Goal: Download file/media

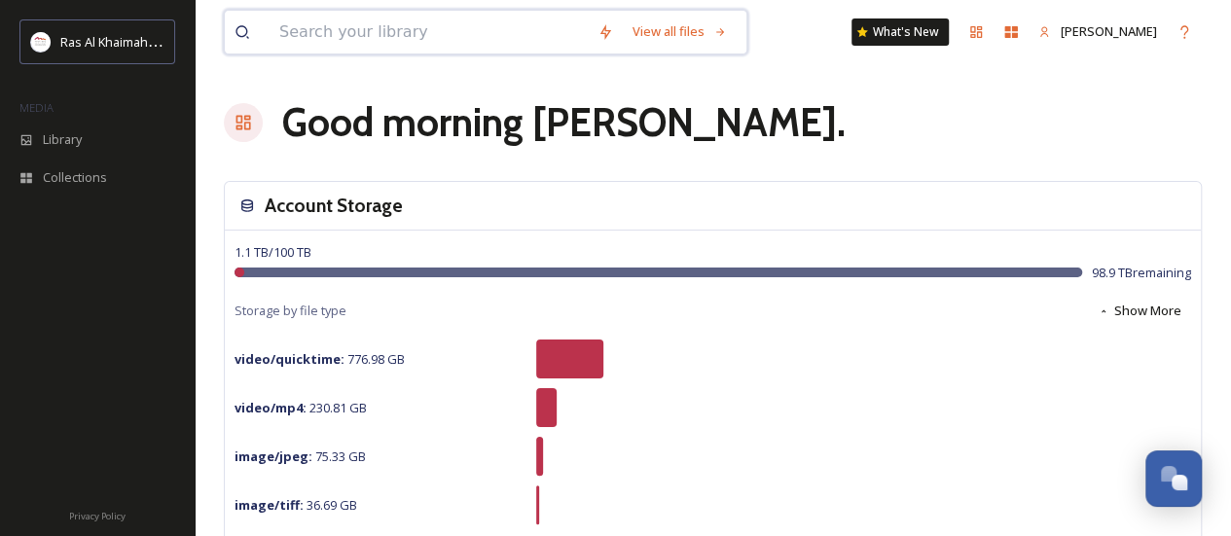
click at [479, 31] on input at bounding box center [429, 32] width 318 height 43
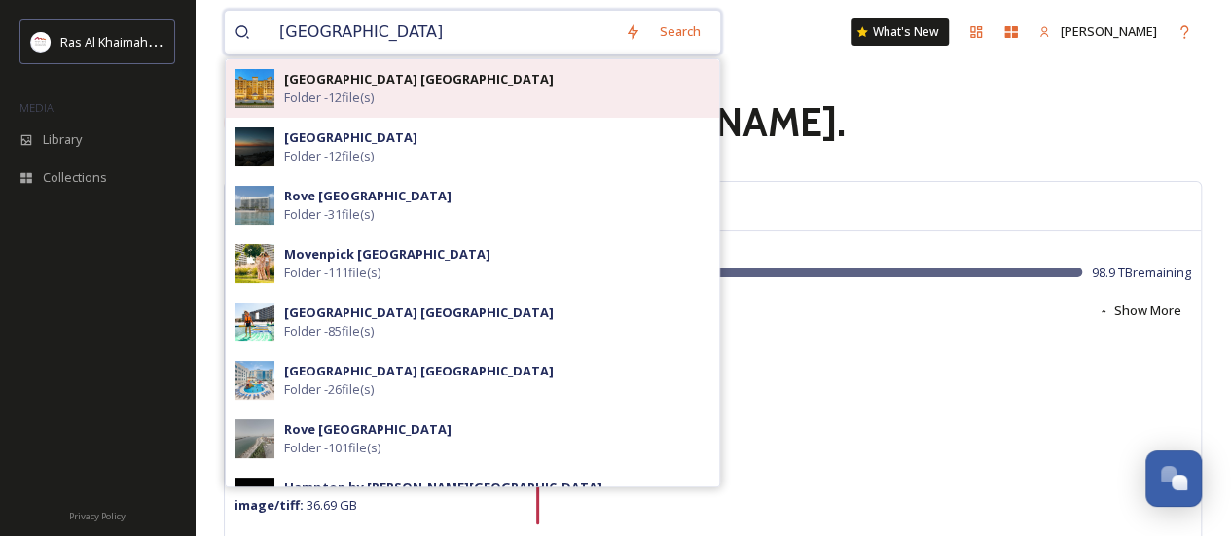
type input "[GEOGRAPHIC_DATA]"
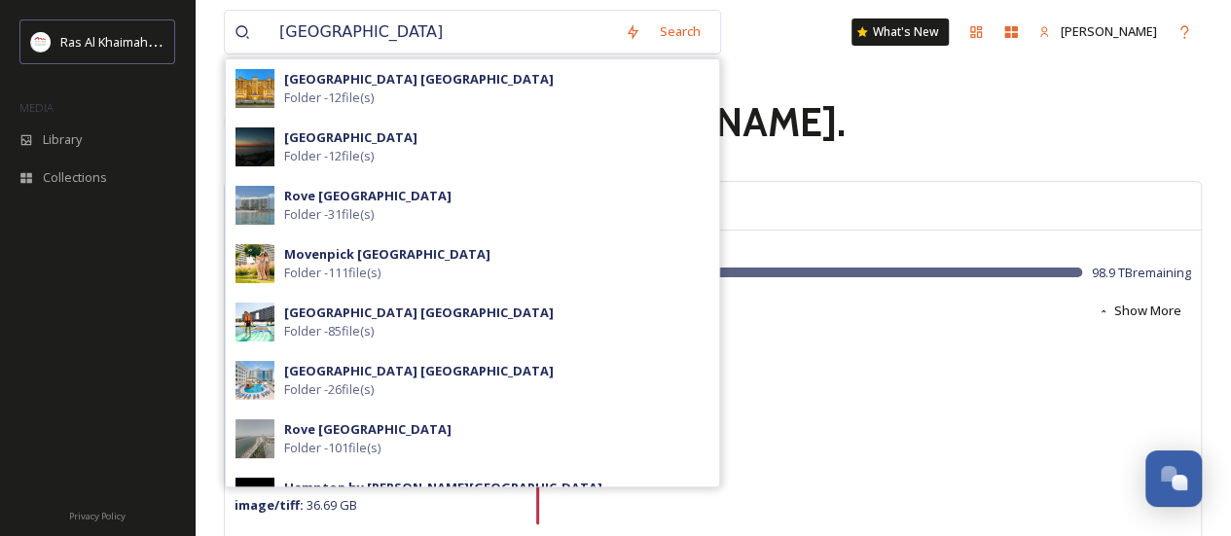
click at [371, 83] on strong "[GEOGRAPHIC_DATA] [GEOGRAPHIC_DATA]" at bounding box center [419, 79] width 270 height 18
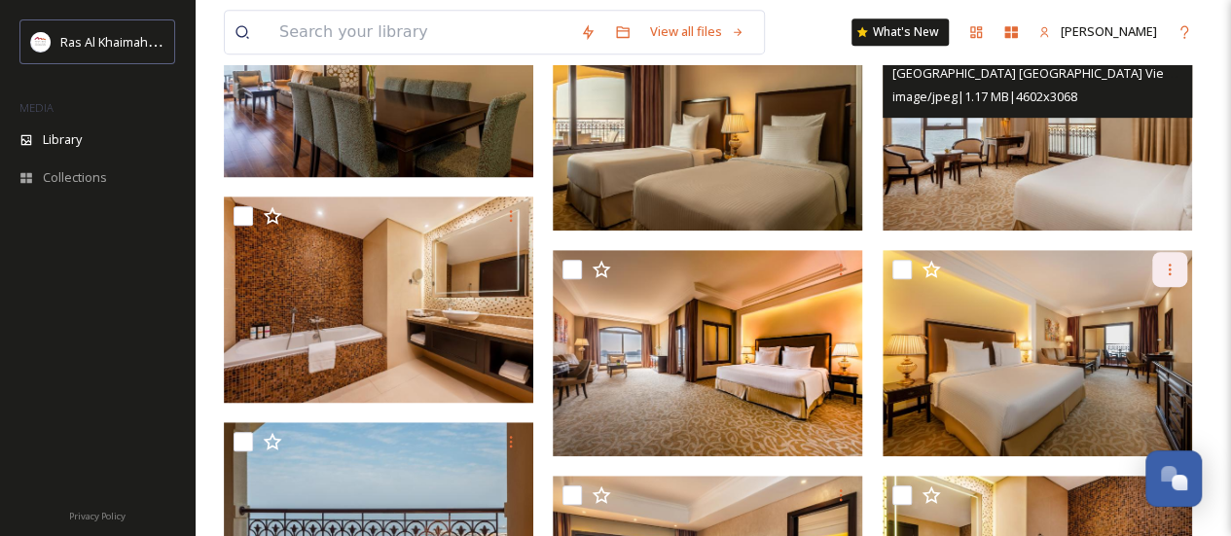
scroll to position [645, 0]
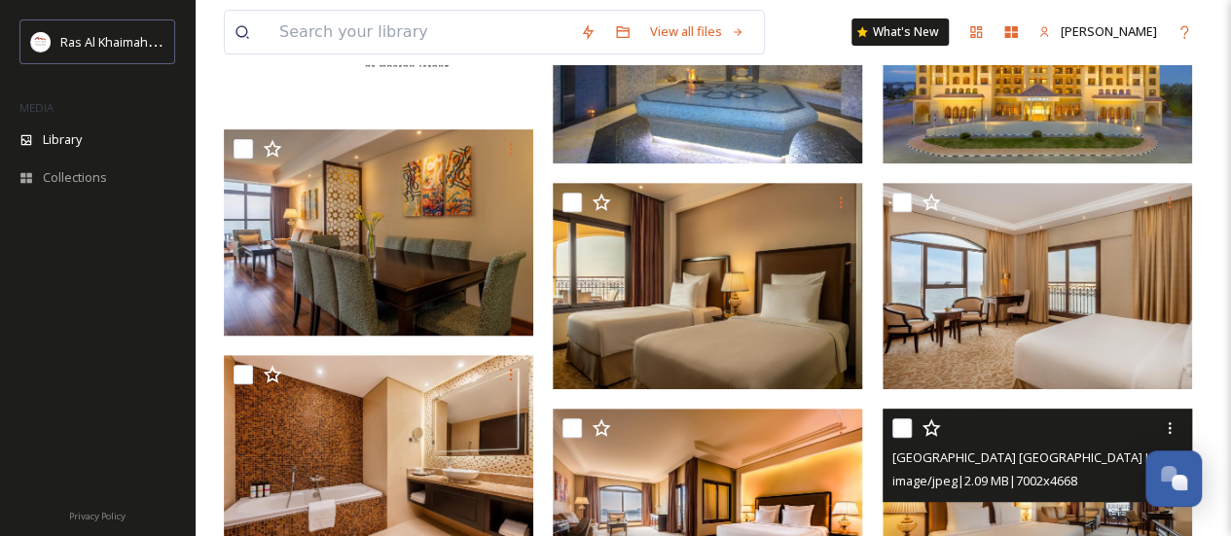
scroll to position [0, 0]
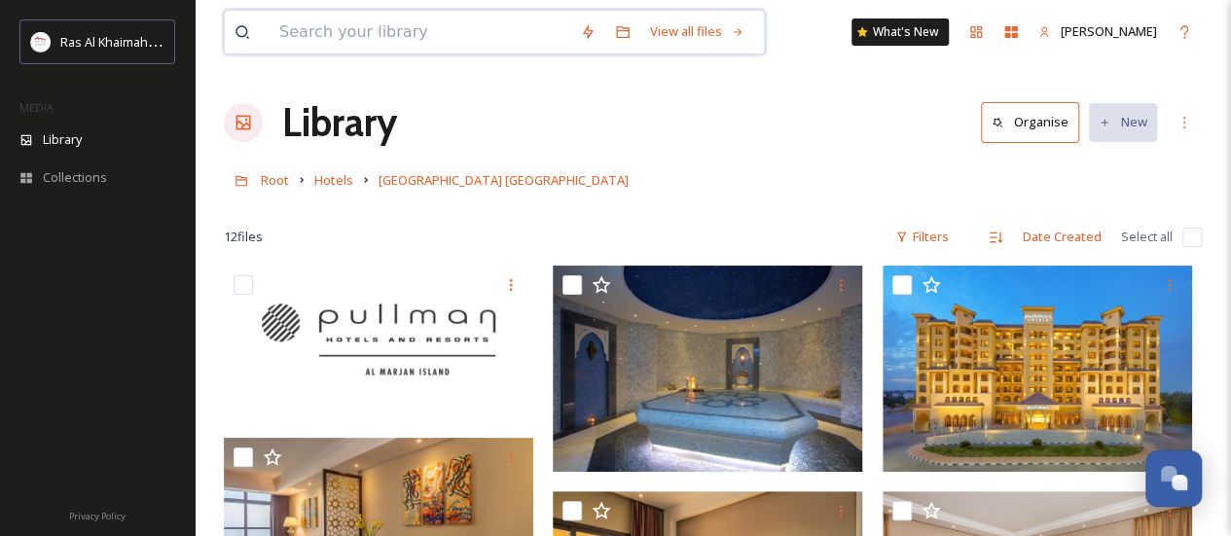
click at [404, 41] on input at bounding box center [420, 32] width 301 height 43
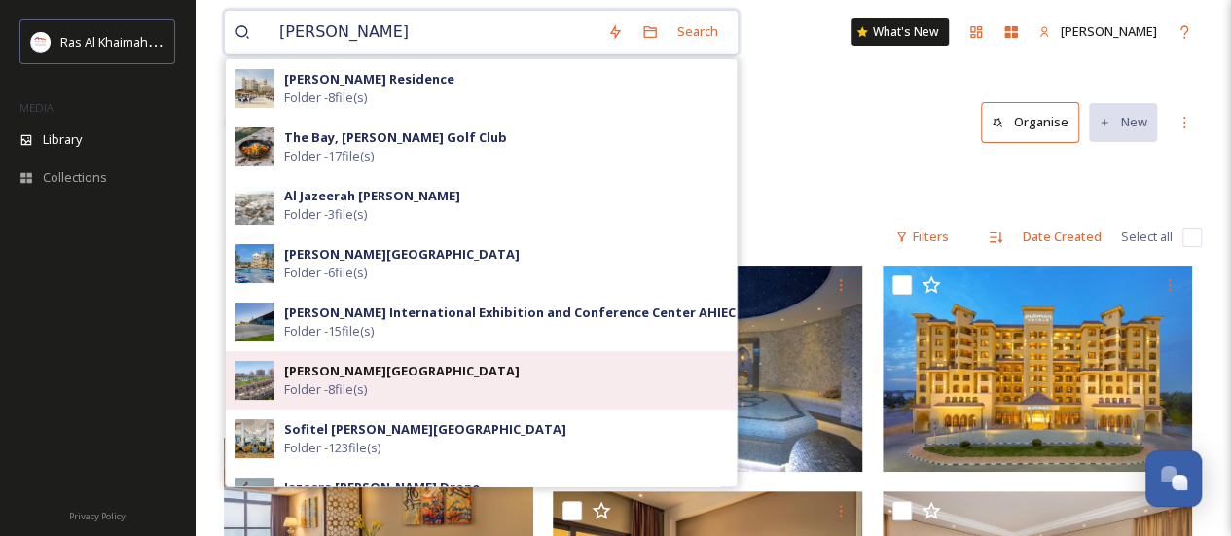
type input "[PERSON_NAME]"
click at [381, 368] on strong "[PERSON_NAME][GEOGRAPHIC_DATA]" at bounding box center [402, 371] width 236 height 18
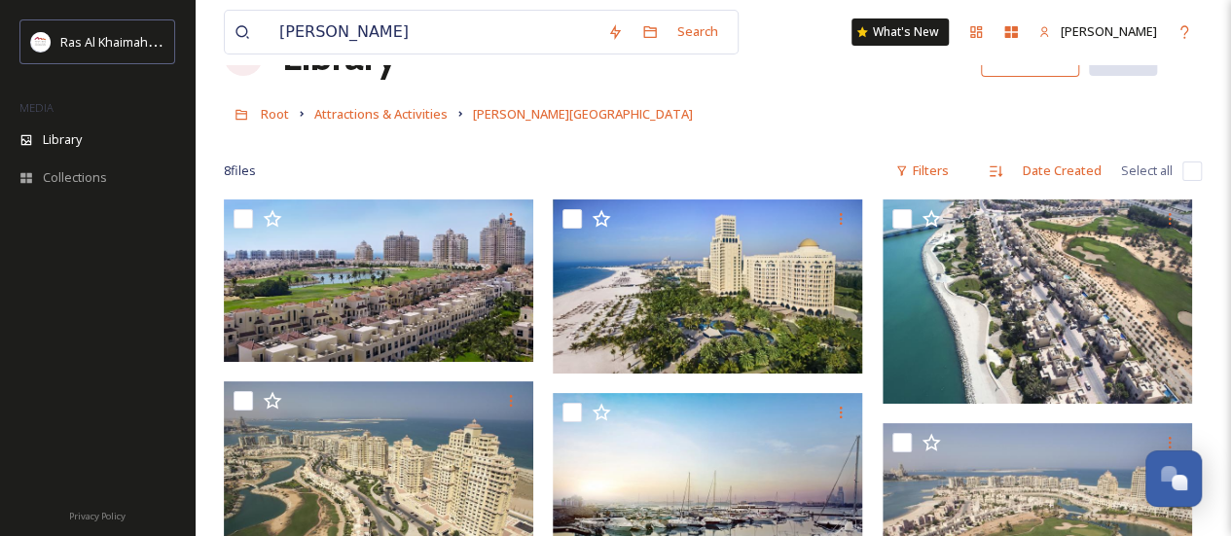
scroll to position [97, 0]
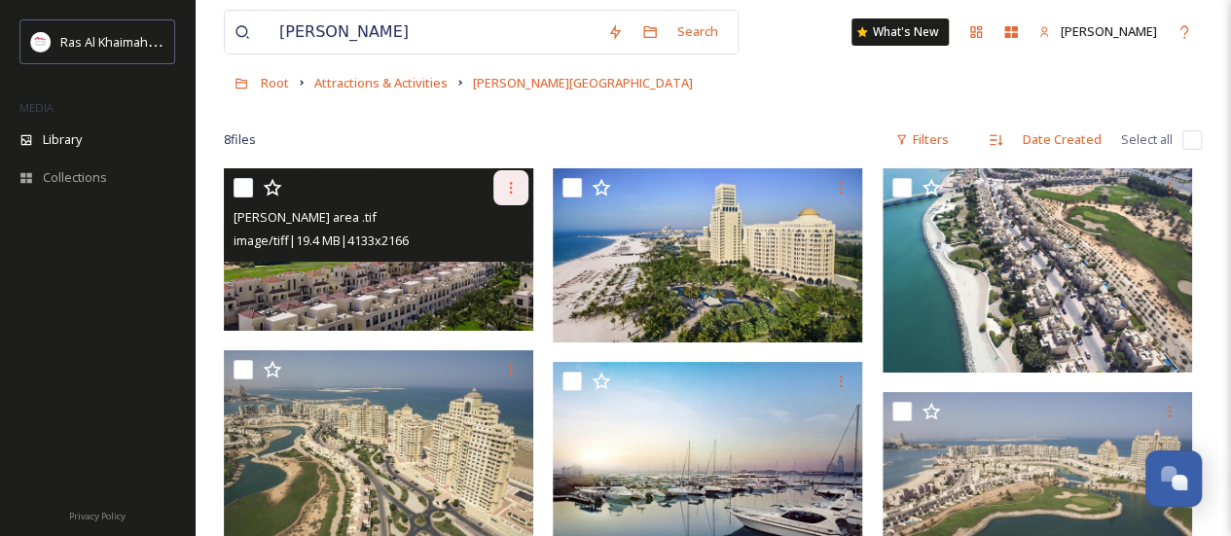
click at [518, 194] on icon at bounding box center [511, 188] width 16 height 16
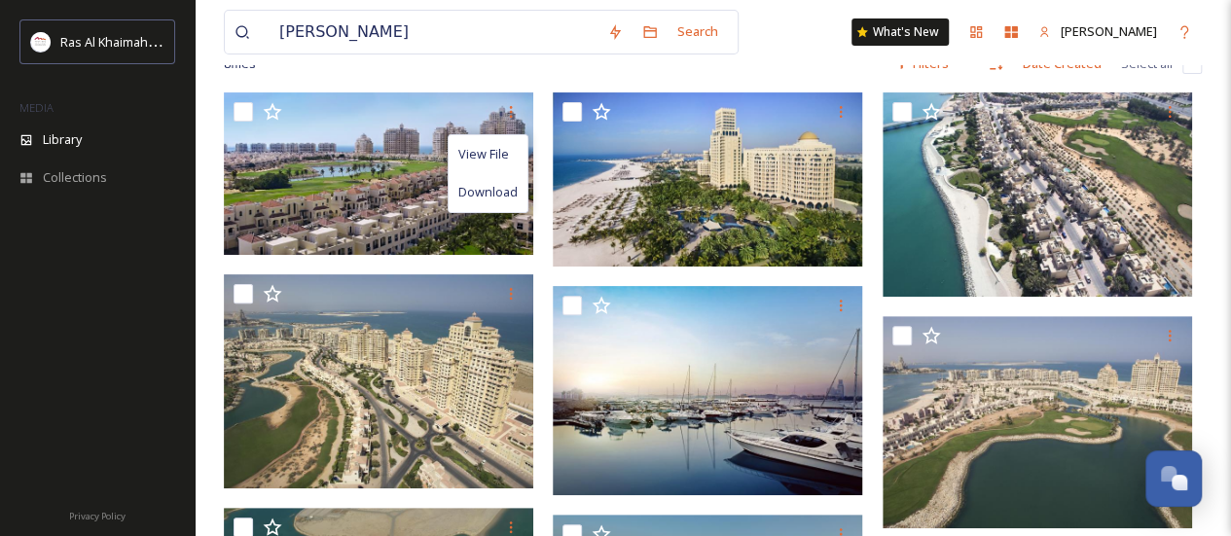
scroll to position [292, 0]
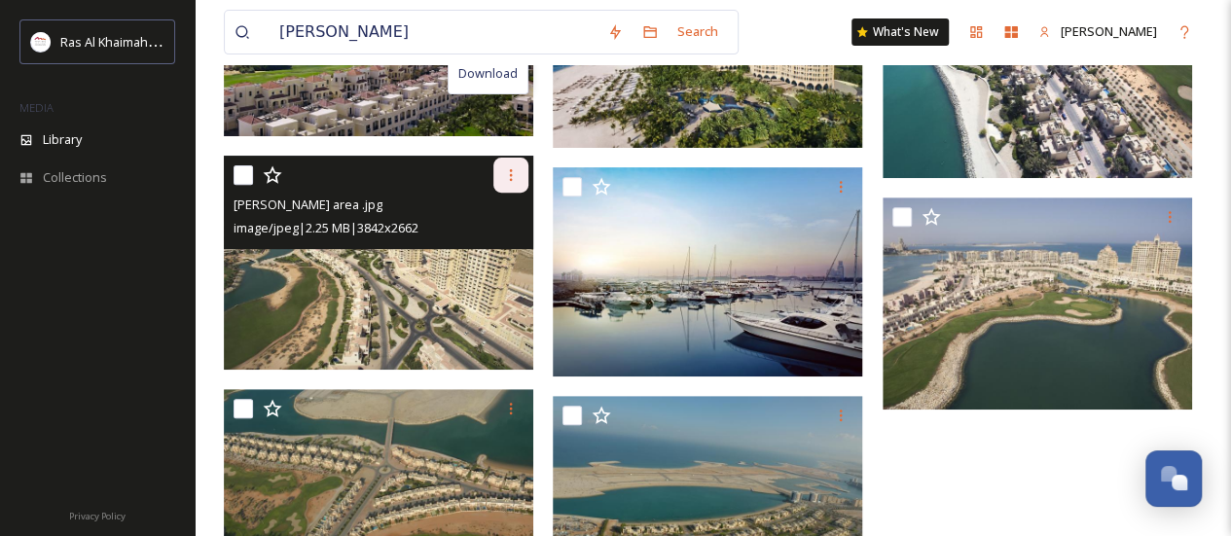
click at [516, 174] on icon at bounding box center [511, 175] width 16 height 16
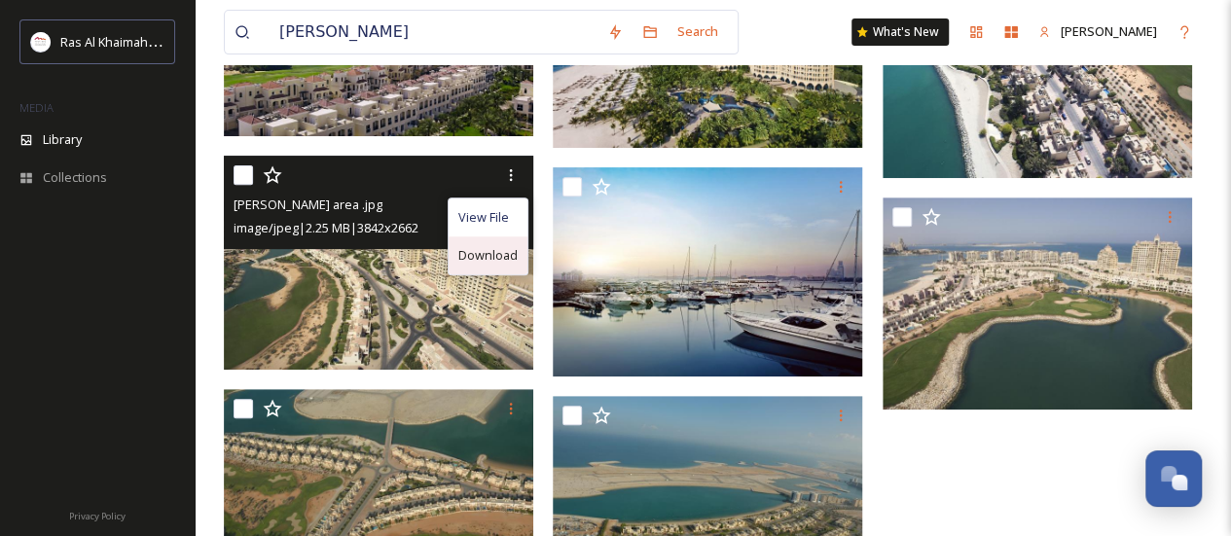
click at [502, 251] on span "Download" at bounding box center [487, 255] width 59 height 18
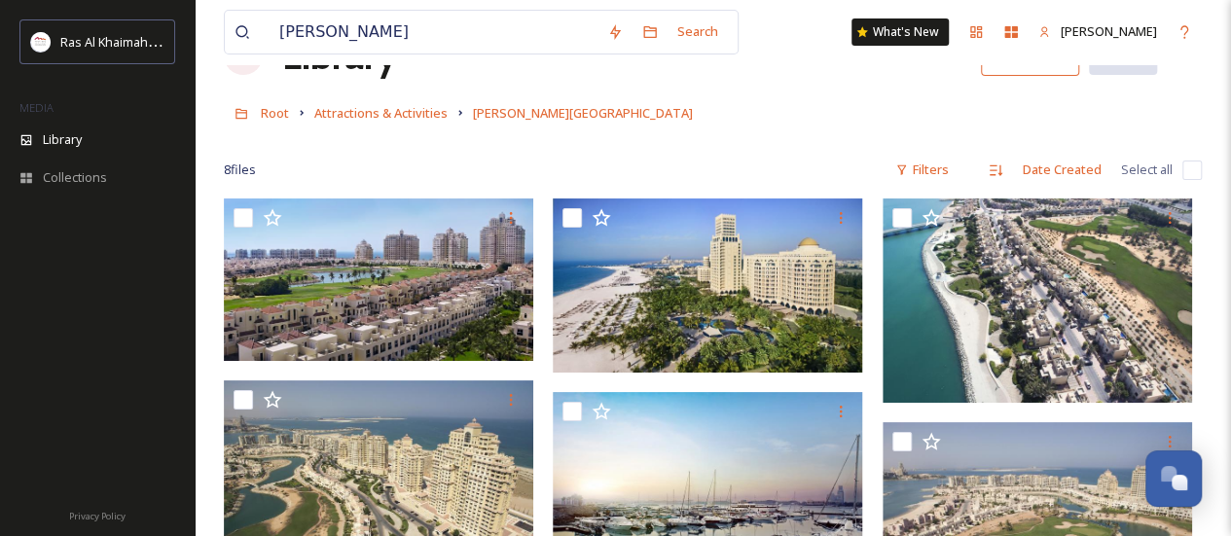
scroll to position [97, 0]
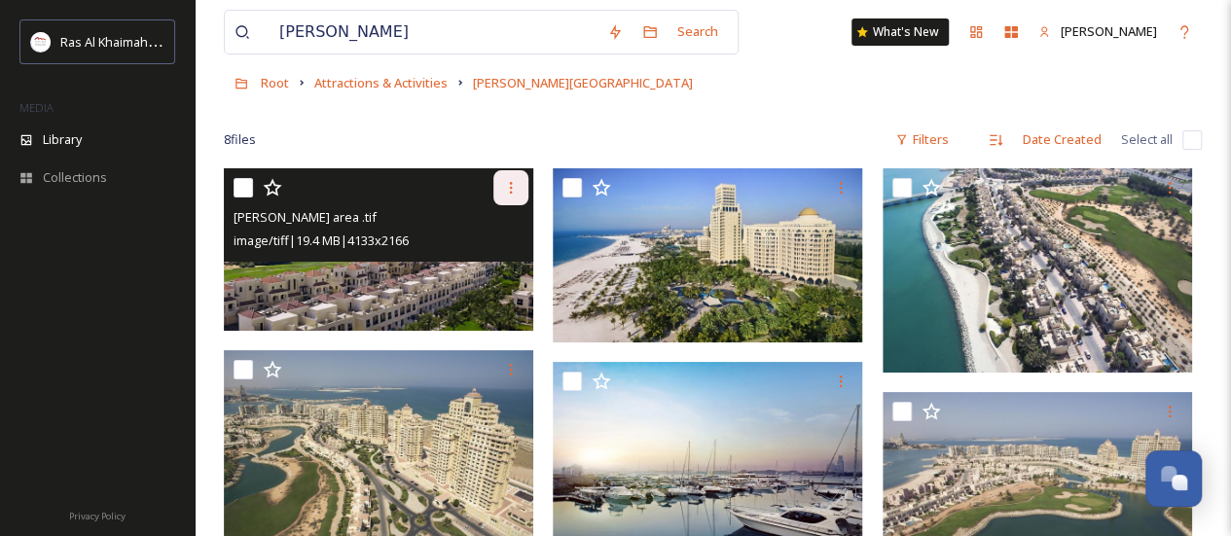
click at [518, 188] on icon at bounding box center [511, 188] width 16 height 16
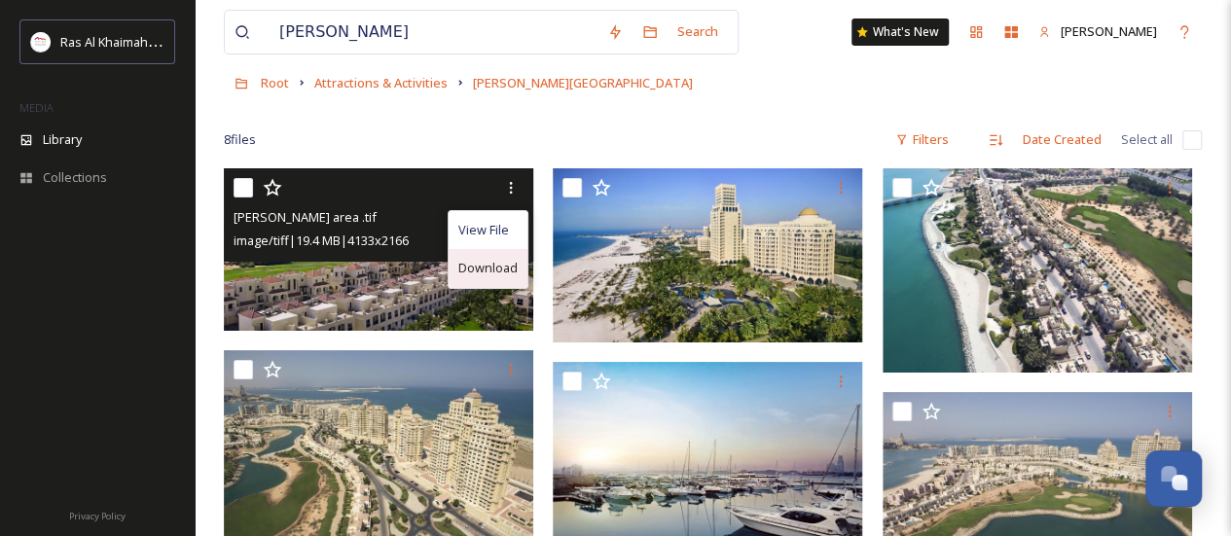
click at [502, 266] on span "Download" at bounding box center [487, 268] width 59 height 18
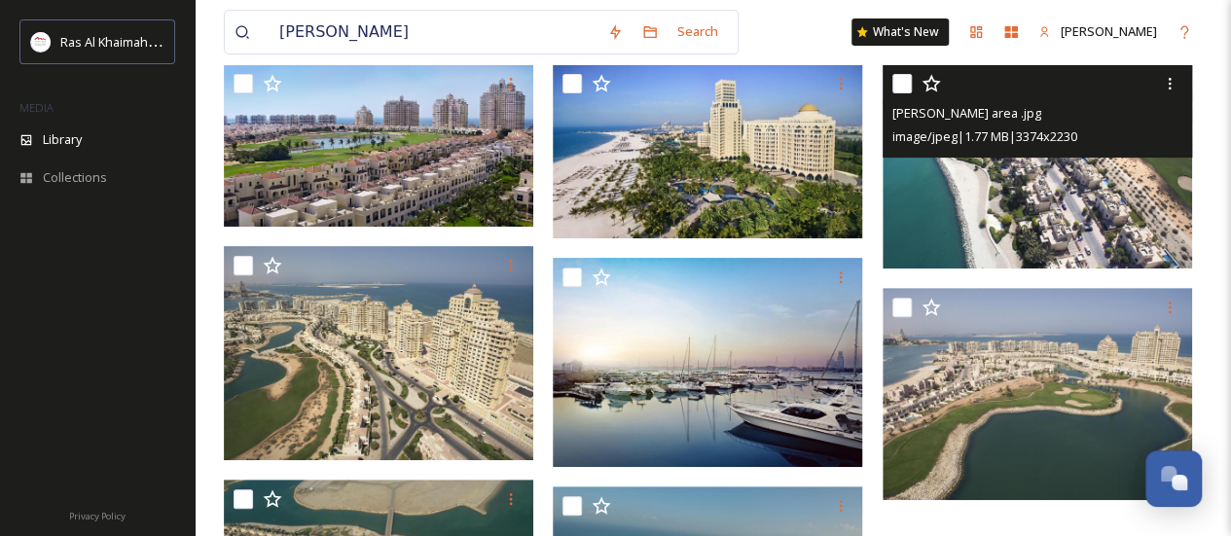
scroll to position [292, 0]
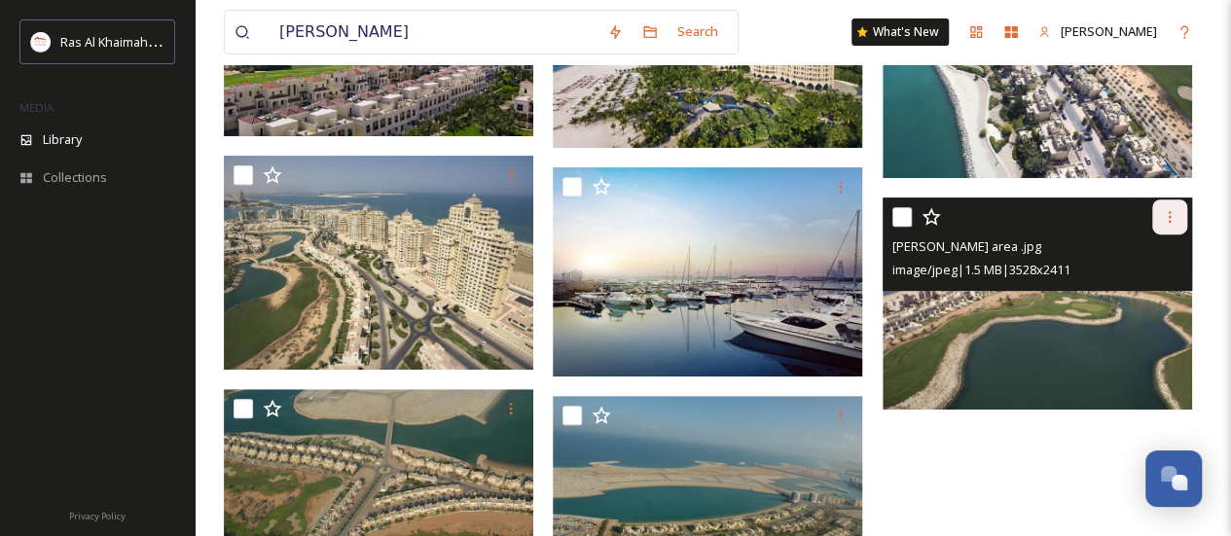
click at [1170, 221] on icon at bounding box center [1170, 217] width 3 height 12
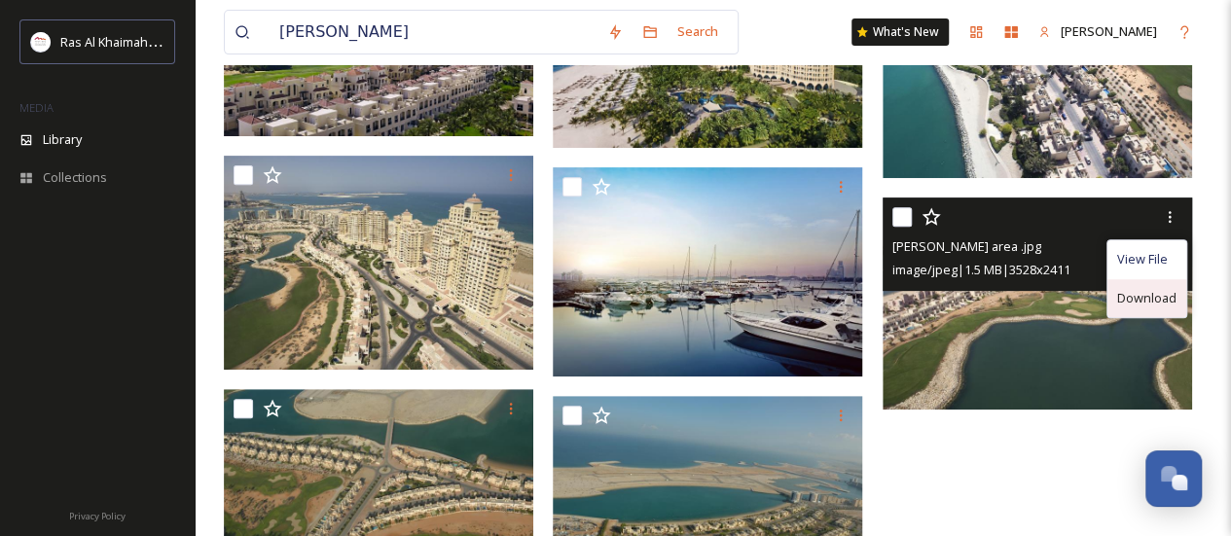
click at [1151, 297] on span "Download" at bounding box center [1146, 298] width 59 height 18
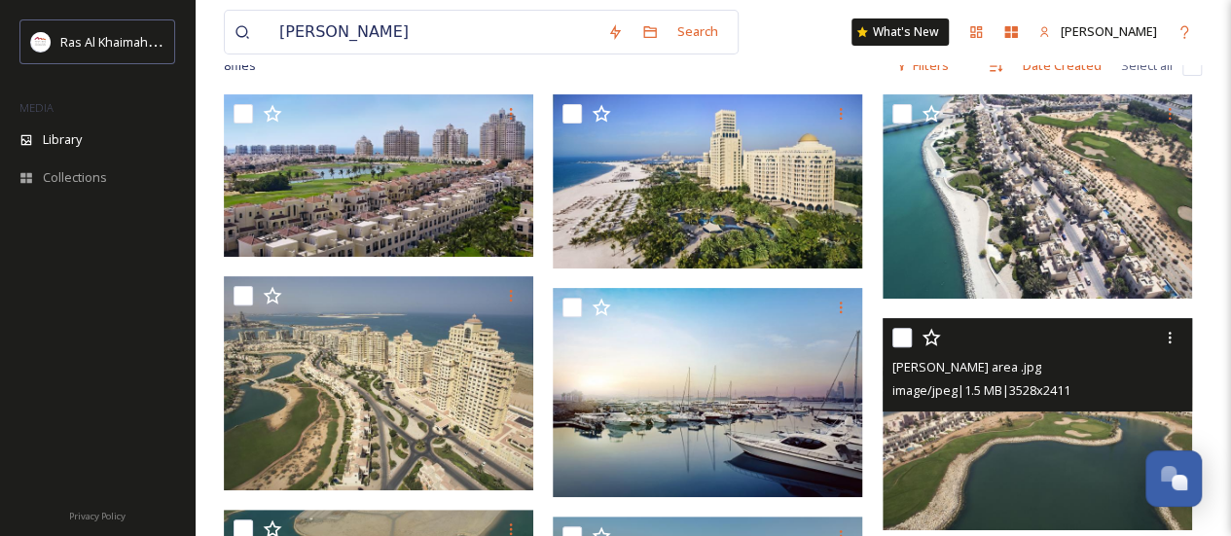
scroll to position [0, 0]
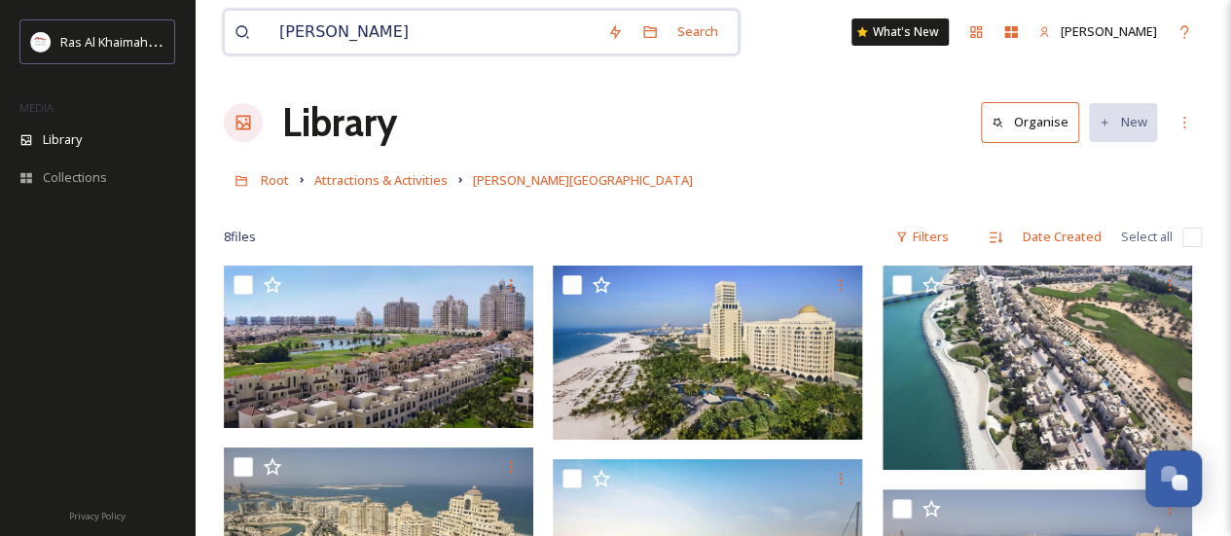
click at [362, 44] on input "[PERSON_NAME]" at bounding box center [434, 32] width 328 height 43
click at [501, 179] on span "[PERSON_NAME][GEOGRAPHIC_DATA]" at bounding box center [583, 180] width 220 height 18
